Goal: Register for event/course

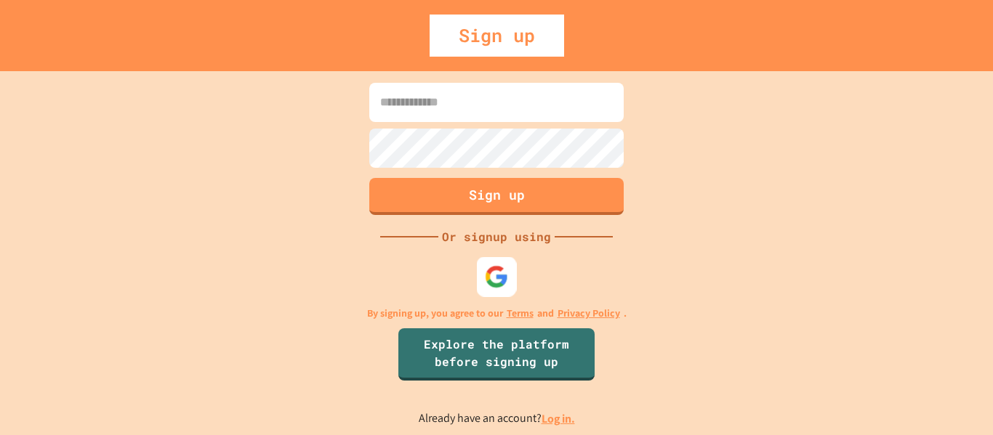
click at [493, 268] on img at bounding box center [497, 277] width 24 height 24
click at [482, 35] on div "Sign up" at bounding box center [497, 36] width 134 height 42
click at [539, 31] on div "Sign up" at bounding box center [497, 36] width 134 height 42
click at [478, 94] on input at bounding box center [496, 102] width 254 height 39
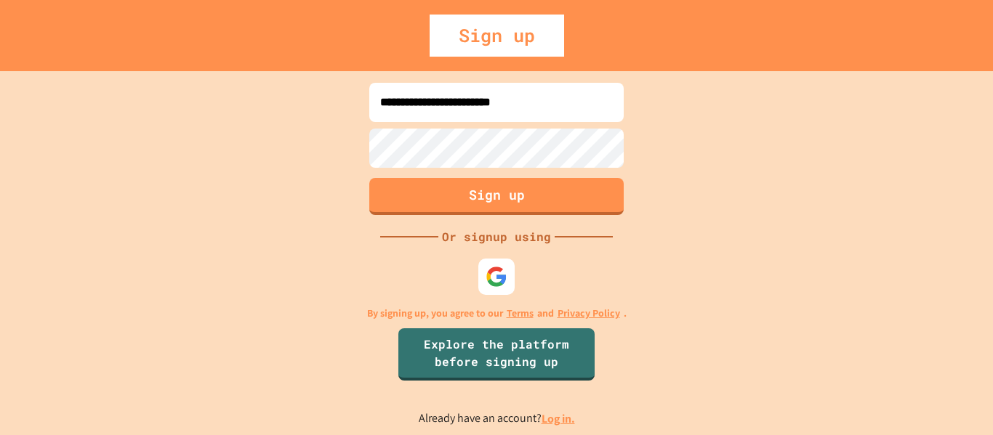
type input "**********"
click at [515, 199] on button "Sign up" at bounding box center [496, 195] width 259 height 38
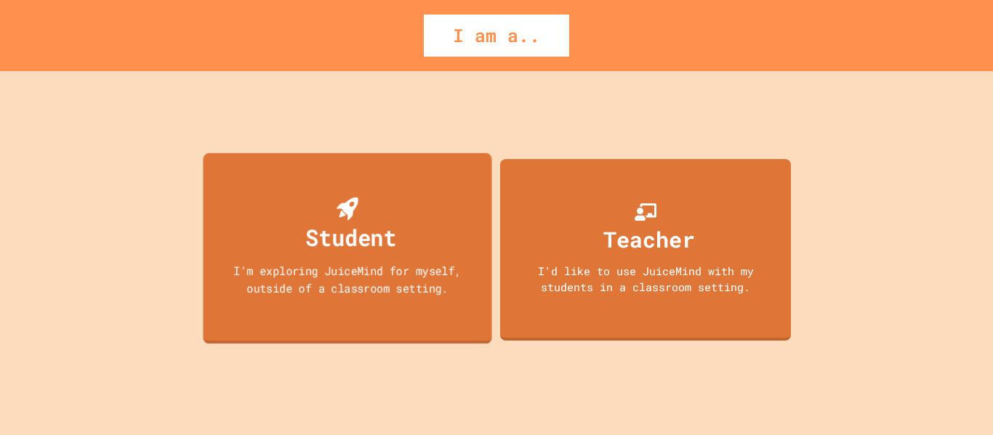
click at [331, 204] on div "Student" at bounding box center [347, 225] width 98 height 57
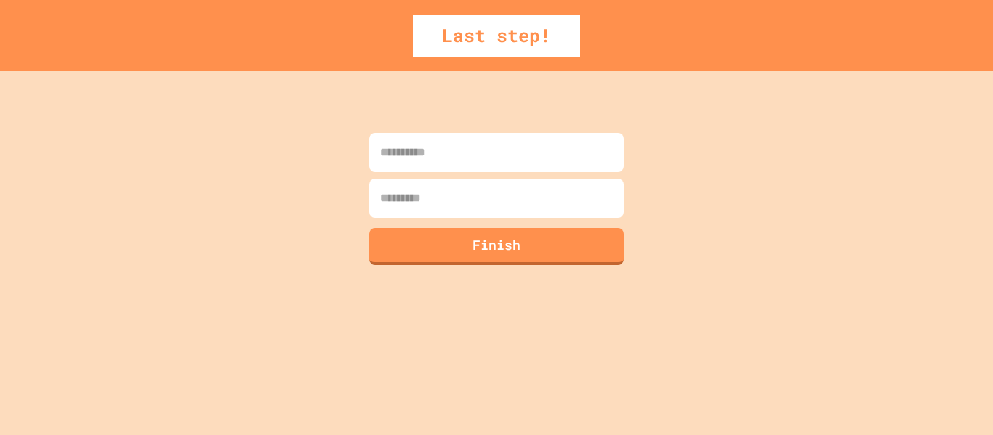
click at [450, 150] on input at bounding box center [496, 152] width 254 height 39
type input "******"
click at [462, 204] on input at bounding box center [496, 198] width 254 height 39
type input "******"
click at [446, 243] on button "Finish" at bounding box center [496, 245] width 259 height 38
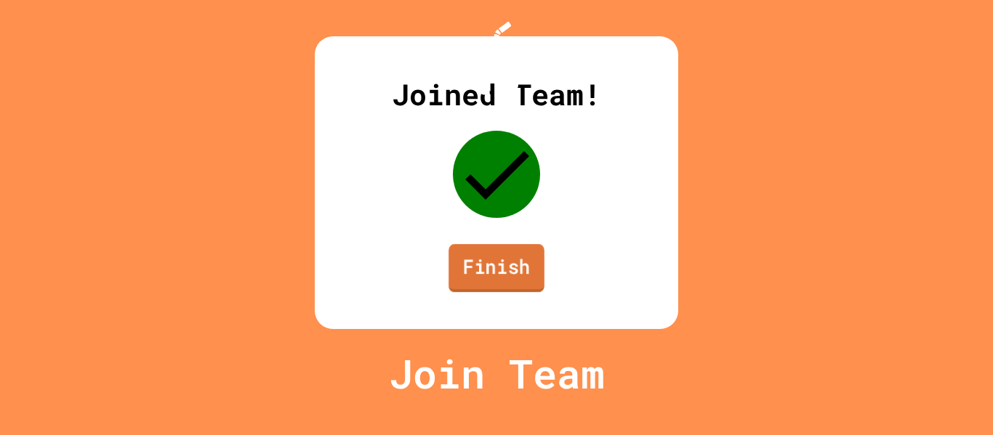
click at [476, 292] on link "Finish" at bounding box center [496, 268] width 96 height 48
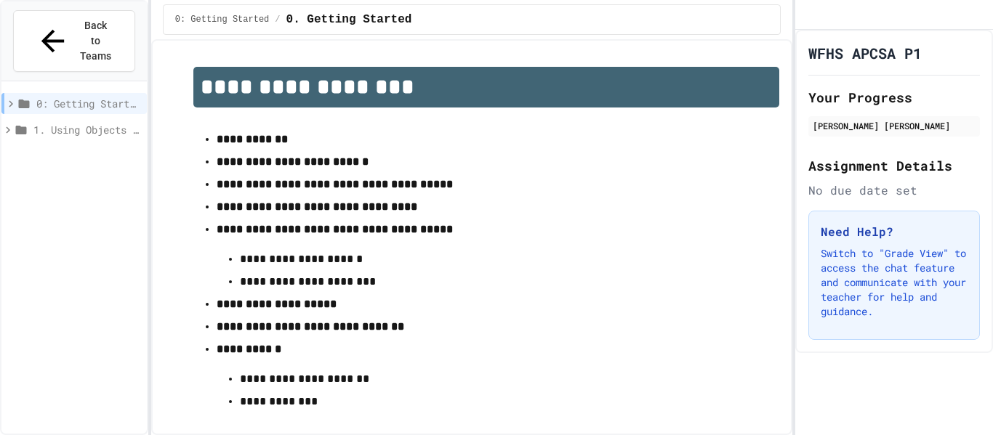
scroll to position [27, 0]
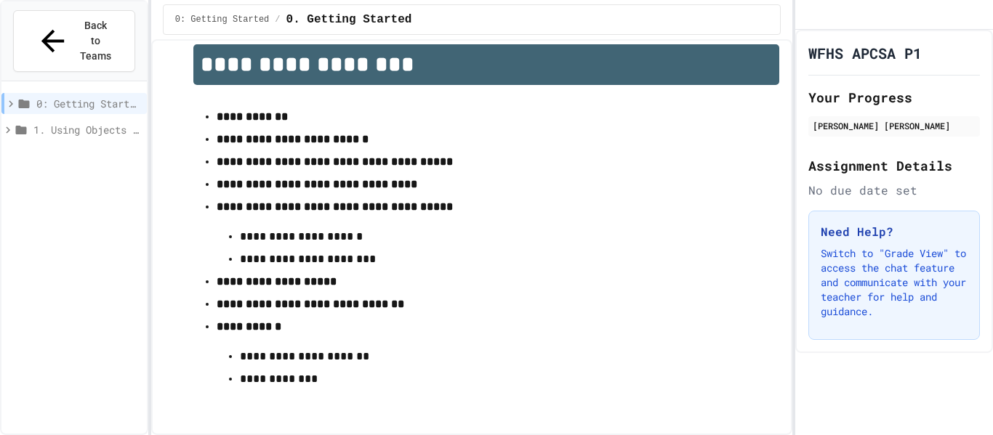
click at [75, 122] on span "1. Using Objects and Methods" at bounding box center [87, 129] width 108 height 15
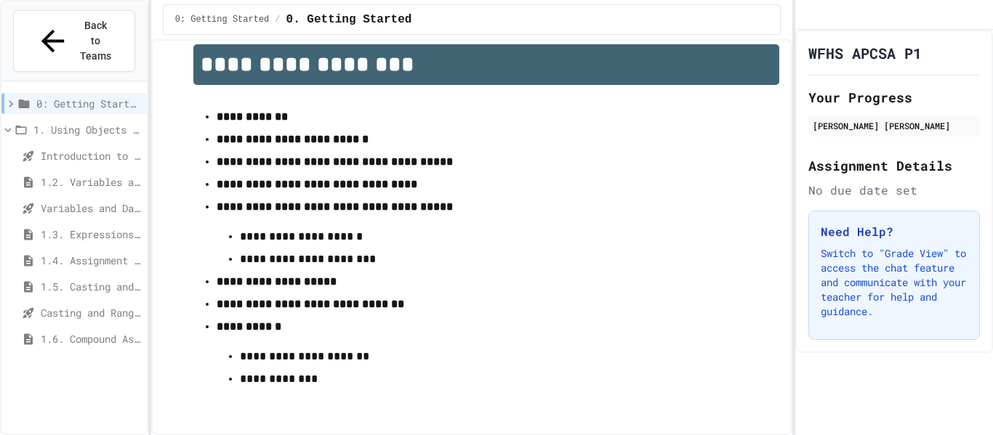
click at [86, 148] on span "Introduction to Algorithms, Programming, and Compilers" at bounding box center [91, 155] width 100 height 15
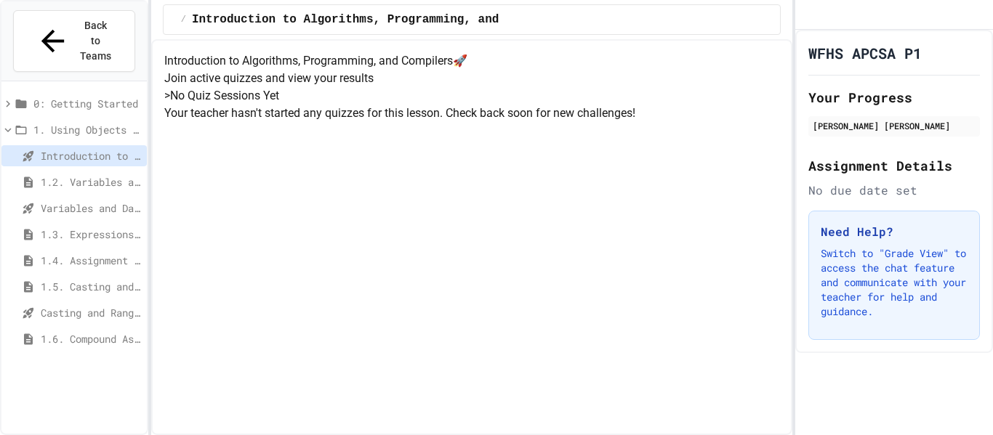
scroll to position [65, 0]
click at [430, 105] on h5 "> No Quiz Sessions Yet" at bounding box center [472, 95] width 616 height 17
click at [118, 174] on span "1.2. Variables and Data Types" at bounding box center [91, 181] width 100 height 15
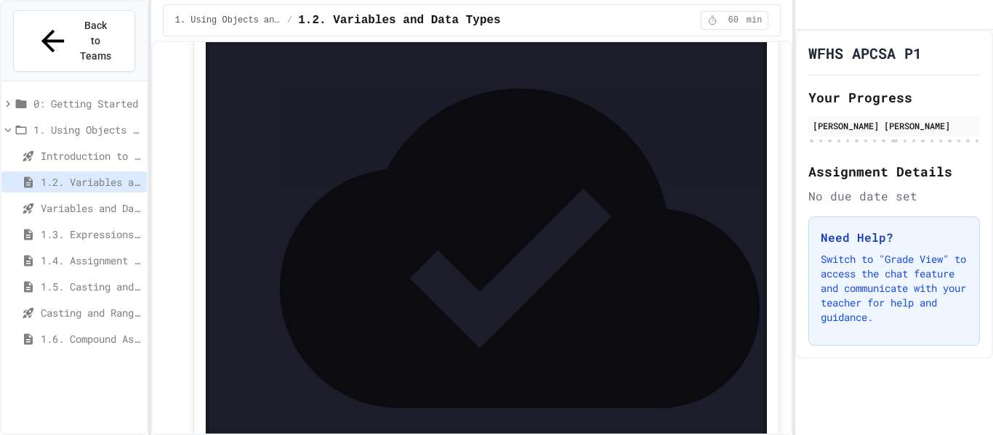
scroll to position [10667, 0]
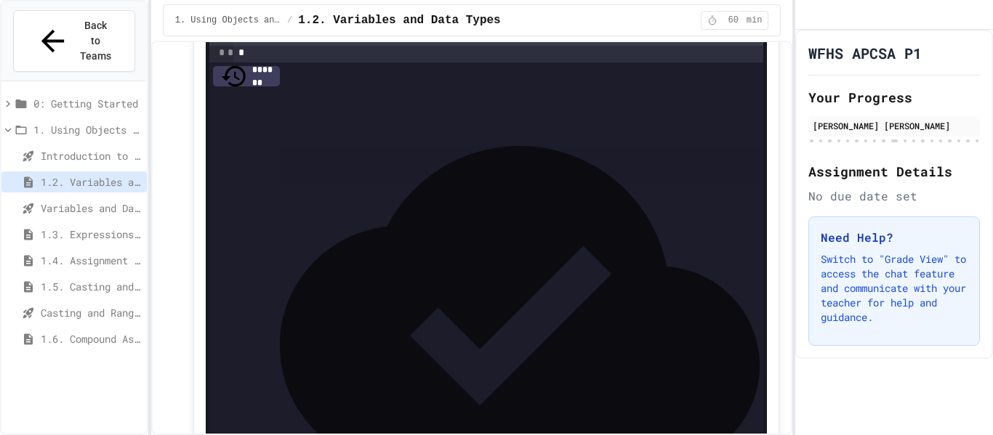
click at [337, 176] on div "**********" at bounding box center [499, 168] width 530 height 15
